Goal: Find specific page/section: Find specific page/section

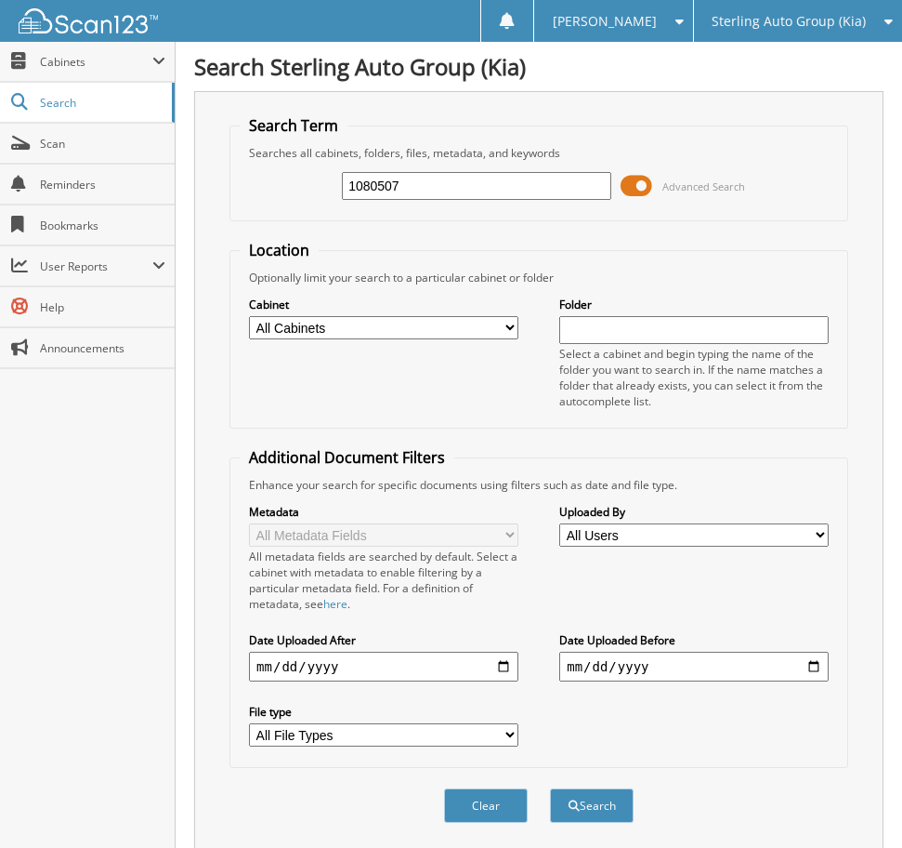
type input "1080507"
click at [550, 788] on button "Search" at bounding box center [592, 805] width 84 height 34
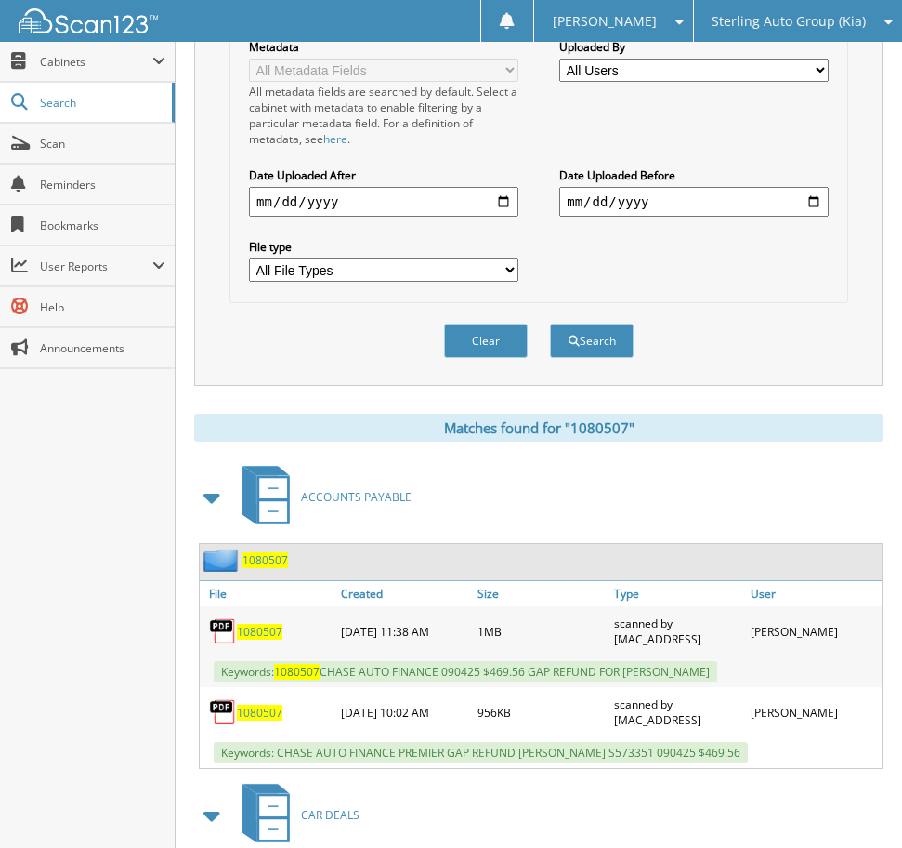
click at [244, 629] on span "1080507" at bounding box center [260, 632] width 46 height 16
